Goal: Task Accomplishment & Management: Use online tool/utility

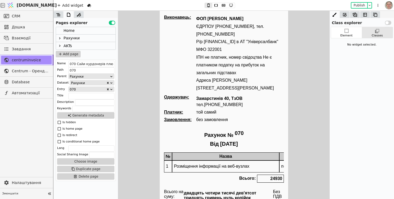
click at [60, 36] on icon at bounding box center [60, 38] width 4 height 4
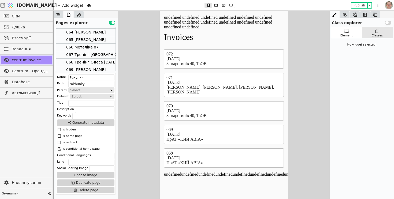
scroll to position [144, 0]
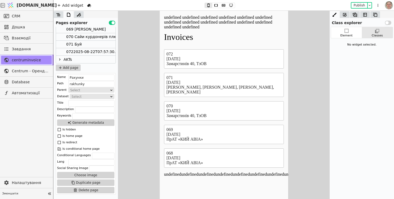
click at [82, 51] on div "0722025-08-22T07:57:30.000Z" at bounding box center [95, 51] width 59 height 7
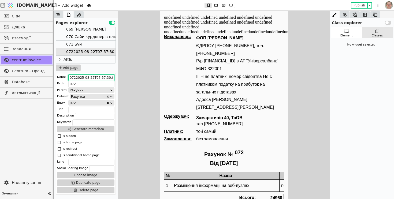
drag, startPoint x: 236, startPoint y: 88, endPoint x: 170, endPoint y: 77, distance: 66.6
drag, startPoint x: 236, startPoint y: 88, endPoint x: 179, endPoint y: 83, distance: 56.3
type input "072 БтЛ інтеграція Флетшоу та ЛУН"
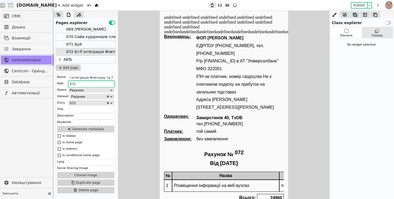
click at [95, 85] on input "072" at bounding box center [91, 84] width 46 height 6
click at [228, 6] on icon at bounding box center [227, 5] width 6 height 4
click at [236, 5] on icon at bounding box center [235, 5] width 6 height 4
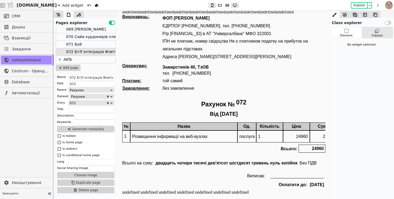
scroll to position [17, 0]
click at [49, 194] on icon at bounding box center [50, 194] width 8 height 8
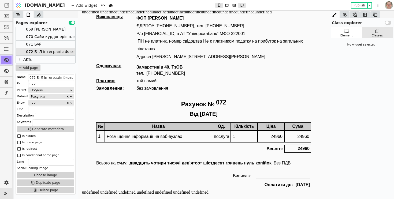
scroll to position [12, 0]
